Goal: Find specific page/section: Find specific page/section

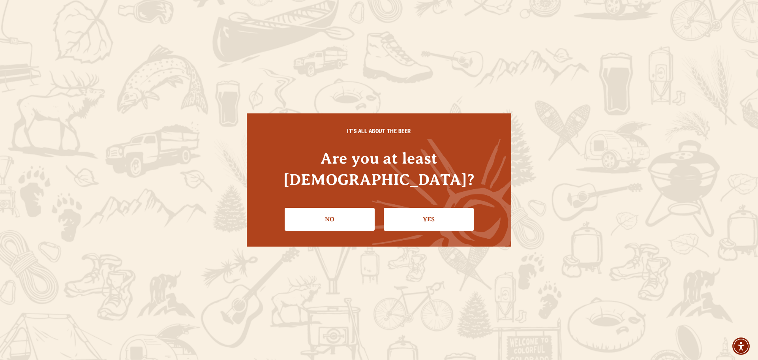
click at [417, 208] on link "Yes" at bounding box center [429, 219] width 90 height 23
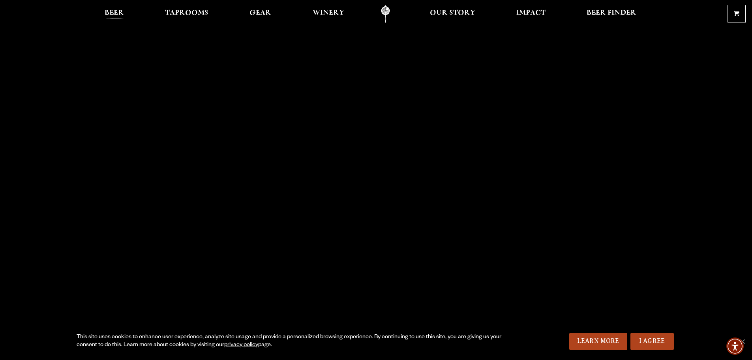
click at [112, 11] on span "Beer" at bounding box center [114, 13] width 19 height 6
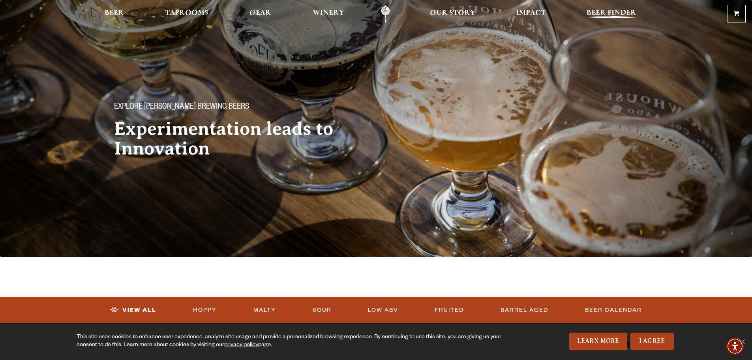
click at [600, 13] on span "Beer Finder" at bounding box center [612, 13] width 50 height 6
